Goal: Task Accomplishment & Management: Use online tool/utility

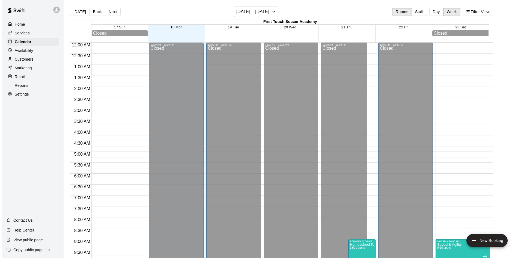
scroll to position [302, 0]
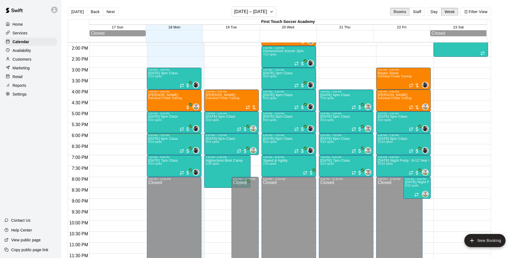
click at [33, 60] on div "Customers" at bounding box center [30, 59] width 53 height 8
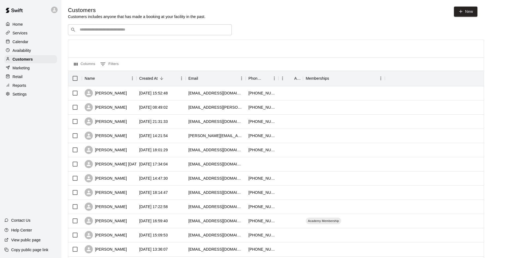
click at [216, 28] on input "Search customers by name or email" at bounding box center [153, 29] width 151 height 5
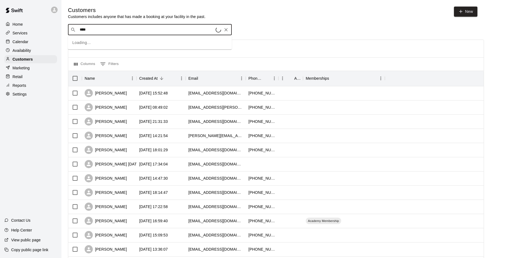
type input "*****"
click at [158, 33] on div "​ ***** ​" at bounding box center [150, 29] width 164 height 11
click at [153, 43] on div "Landry Berling ross.berling@gmail.com" at bounding box center [155, 45] width 144 height 12
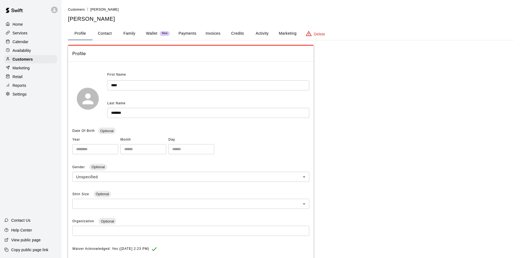
click at [189, 34] on button "Payments" at bounding box center [187, 33] width 26 height 13
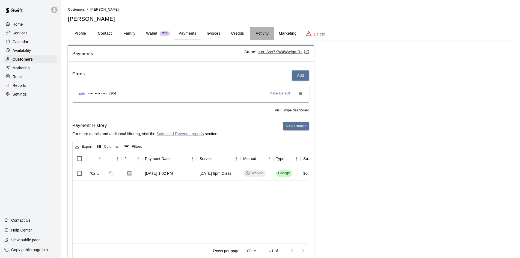
click at [260, 31] on button "Activity" at bounding box center [262, 33] width 25 height 13
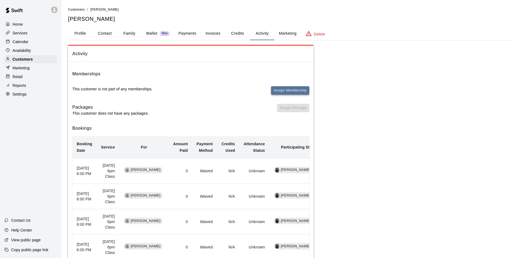
click at [278, 91] on button "Assign Membership" at bounding box center [290, 90] width 38 height 8
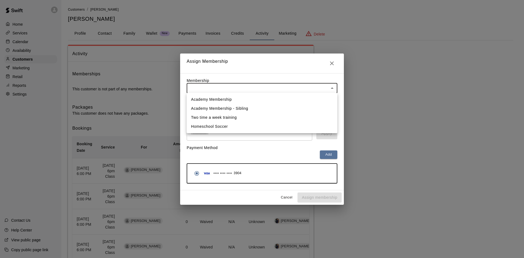
click at [242, 92] on body "Home Services Calendar Availability Customers Marketing Retail Reports Settings…" at bounding box center [262, 145] width 524 height 291
click at [233, 99] on li "Academy Membership" at bounding box center [262, 99] width 151 height 9
type input "**********"
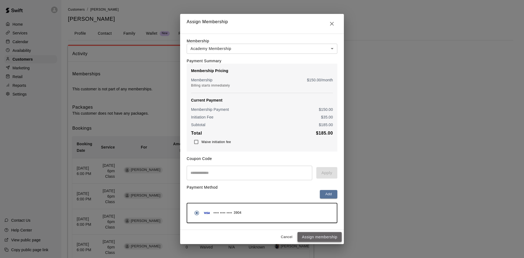
click at [324, 239] on button "Assign membership" at bounding box center [319, 237] width 44 height 10
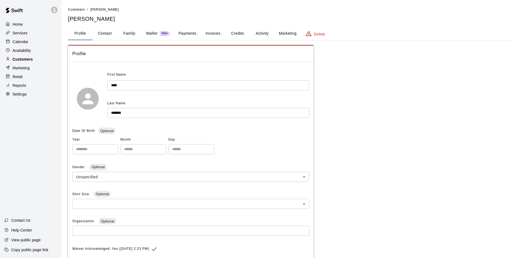
click at [29, 60] on p "Customers" at bounding box center [23, 58] width 20 height 5
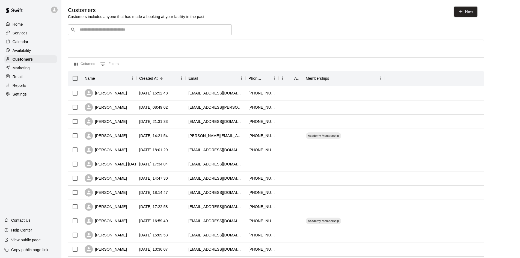
click at [130, 34] on div "​ ​" at bounding box center [150, 29] width 164 height 11
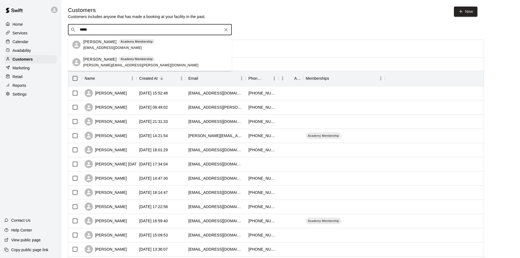
type input "*****"
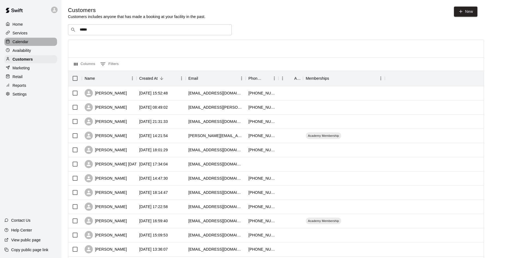
click at [18, 42] on p "Calendar" at bounding box center [21, 41] width 16 height 5
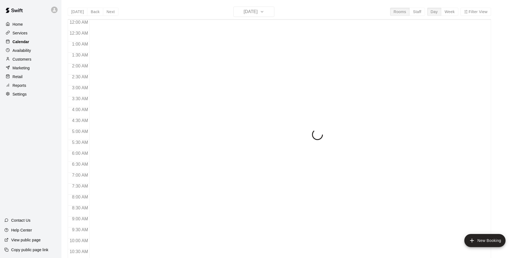
scroll to position [280, 0]
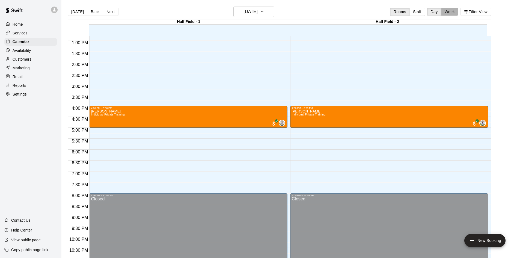
click at [452, 10] on button "Week" at bounding box center [449, 12] width 17 height 8
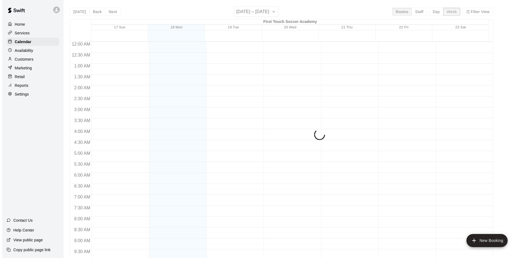
scroll to position [302, 0]
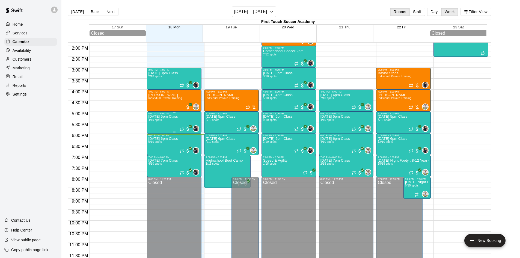
click at [164, 117] on p "[DATE] 5pm Class" at bounding box center [162, 117] width 29 height 0
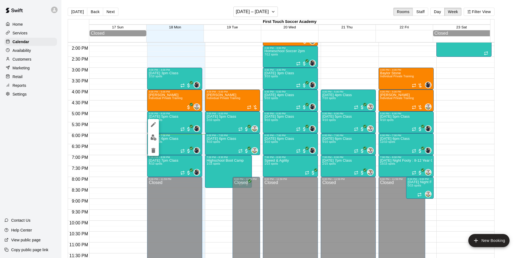
click at [166, 144] on div at bounding box center [262, 129] width 524 height 258
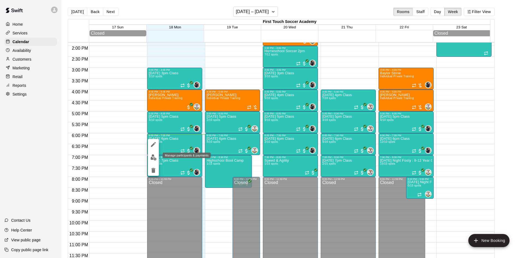
click at [152, 157] on img "edit" at bounding box center [153, 157] width 6 height 6
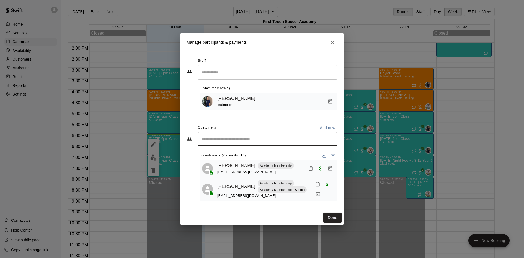
click at [216, 140] on input "Start typing to search customers..." at bounding box center [267, 138] width 135 height 5
type input "****"
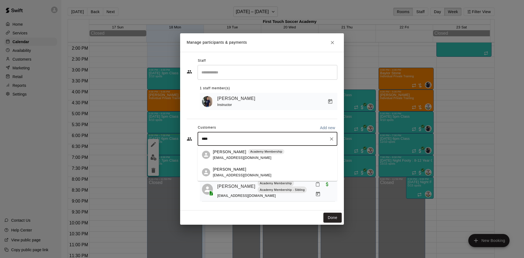
click at [216, 155] on div "[PERSON_NAME] Academy Membership [EMAIL_ADDRESS][DOMAIN_NAME]" at bounding box center [248, 155] width 71 height 12
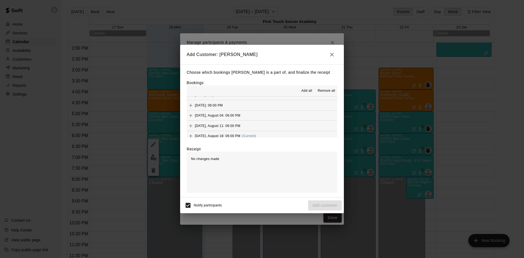
scroll to position [55, 0]
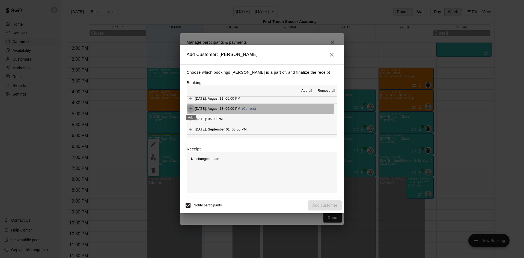
click at [193, 108] on icon "Add" at bounding box center [190, 108] width 5 height 5
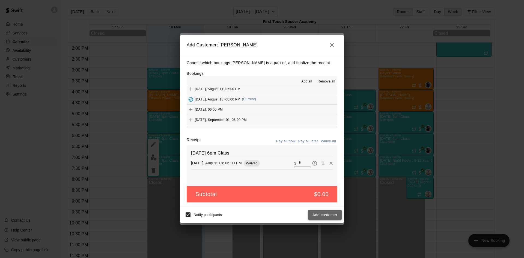
click at [333, 213] on button "Add customer" at bounding box center [325, 215] width 34 height 10
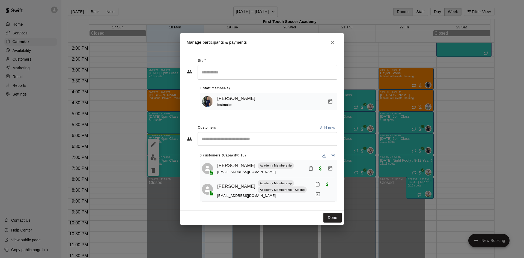
click at [335, 40] on icon "Close" at bounding box center [332, 42] width 5 height 5
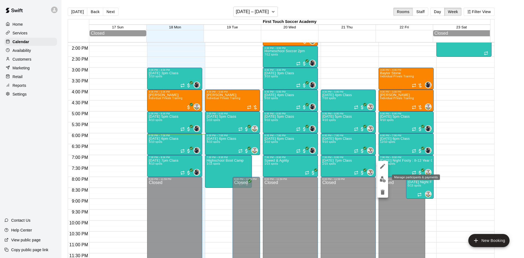
click at [382, 177] on img "edit" at bounding box center [383, 179] width 6 height 6
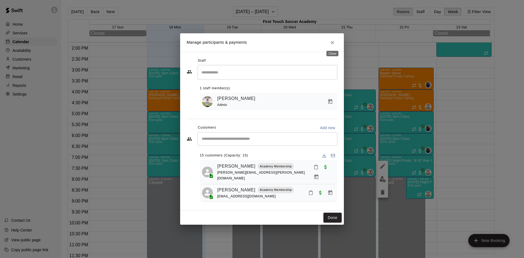
click at [333, 40] on icon "Close" at bounding box center [332, 42] width 5 height 5
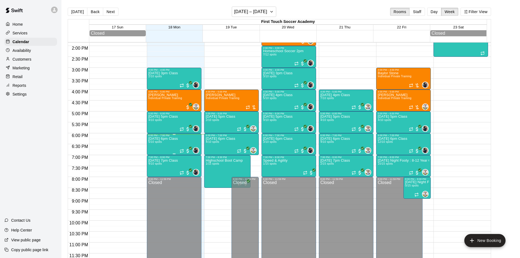
click at [163, 139] on p "[DATE] 6pm Class" at bounding box center [162, 139] width 29 height 0
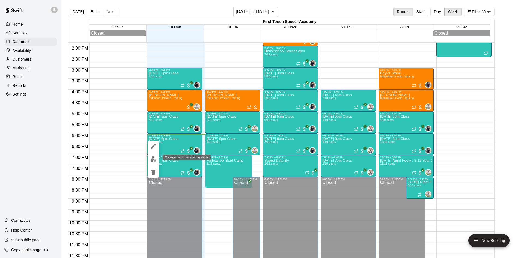
click at [152, 157] on img "edit" at bounding box center [153, 159] width 6 height 6
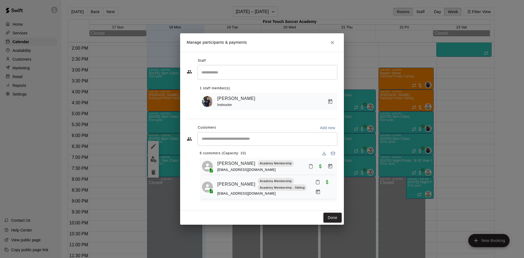
scroll to position [2, 0]
click at [237, 137] on input "Start typing to search customers..." at bounding box center [267, 138] width 135 height 5
type input "*****"
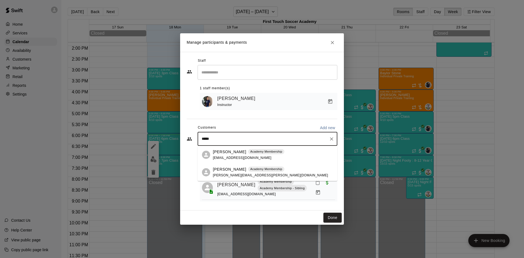
click at [222, 169] on p "[PERSON_NAME]" at bounding box center [229, 169] width 33 height 6
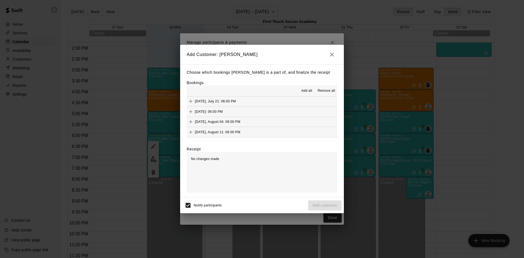
scroll to position [55, 0]
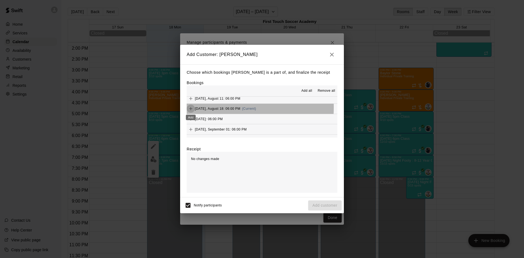
click at [191, 107] on icon "Add" at bounding box center [190, 108] width 5 height 5
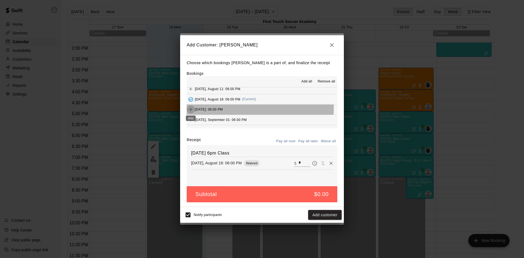
click at [192, 108] on icon "Add" at bounding box center [190, 109] width 5 height 5
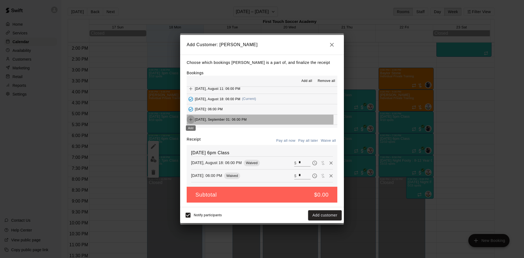
click at [192, 119] on icon "Add" at bounding box center [190, 119] width 5 height 5
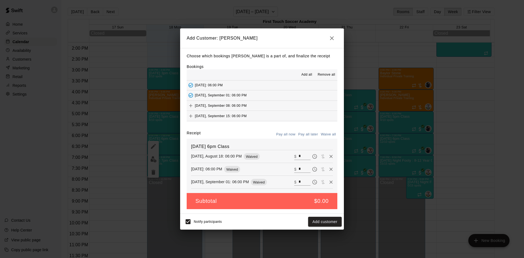
scroll to position [82, 0]
click at [189, 95] on icon "Add" at bounding box center [190, 95] width 5 height 5
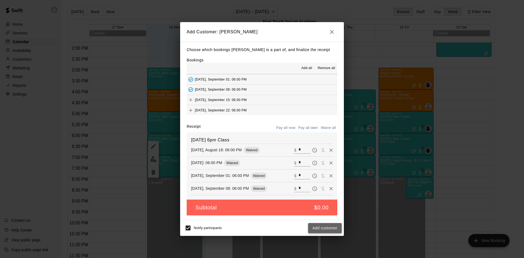
click at [325, 226] on button "Add customer" at bounding box center [325, 228] width 34 height 10
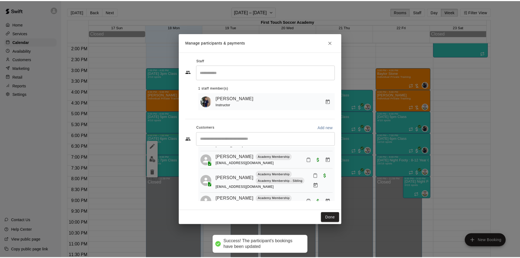
scroll to position [102, 0]
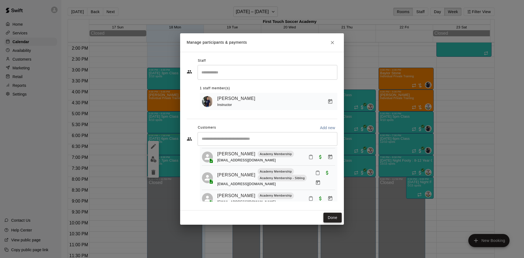
click at [331, 219] on button "Done" at bounding box center [332, 218] width 18 height 10
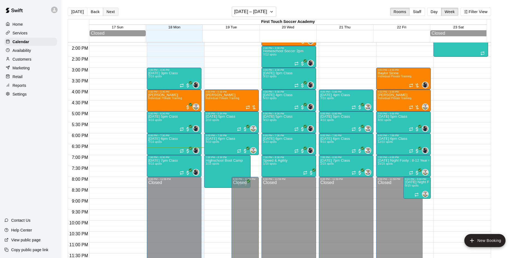
click at [107, 16] on div "[DATE] Back Next [DATE] – [DATE] Rooms Staff Day Week Filter View" at bounding box center [279, 13] width 423 height 13
click at [107, 14] on button "Next" at bounding box center [110, 12] width 15 height 8
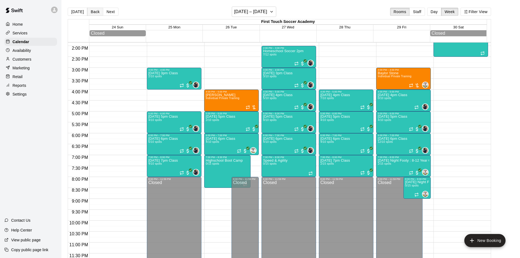
click at [96, 11] on button "Back" at bounding box center [95, 12] width 16 height 8
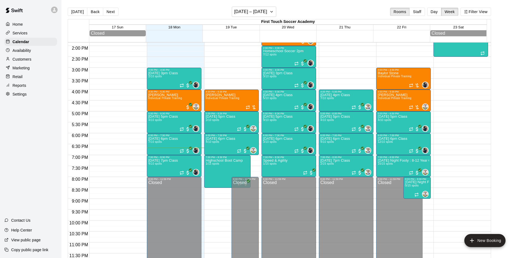
click at [22, 32] on p "Services" at bounding box center [20, 32] width 15 height 5
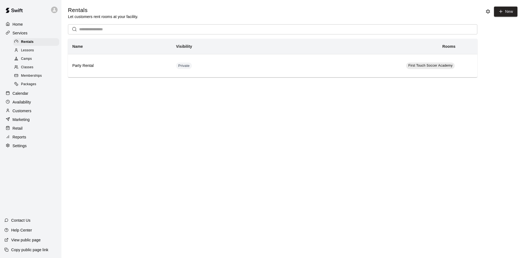
click at [22, 94] on p "Calendar" at bounding box center [21, 93] width 16 height 5
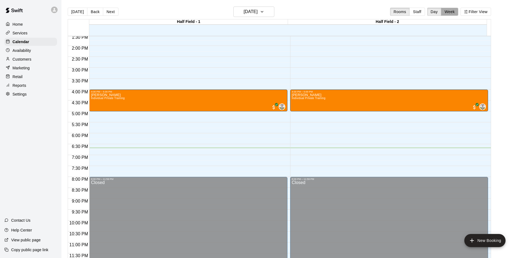
click at [458, 11] on button "Week" at bounding box center [449, 12] width 17 height 8
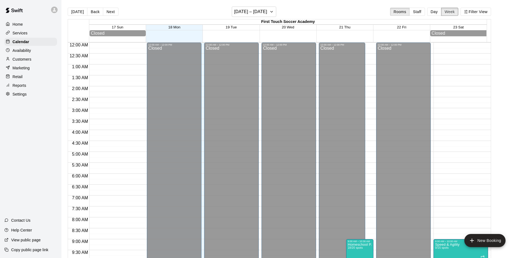
scroll to position [304, 0]
